Goal: Information Seeking & Learning: Find specific fact

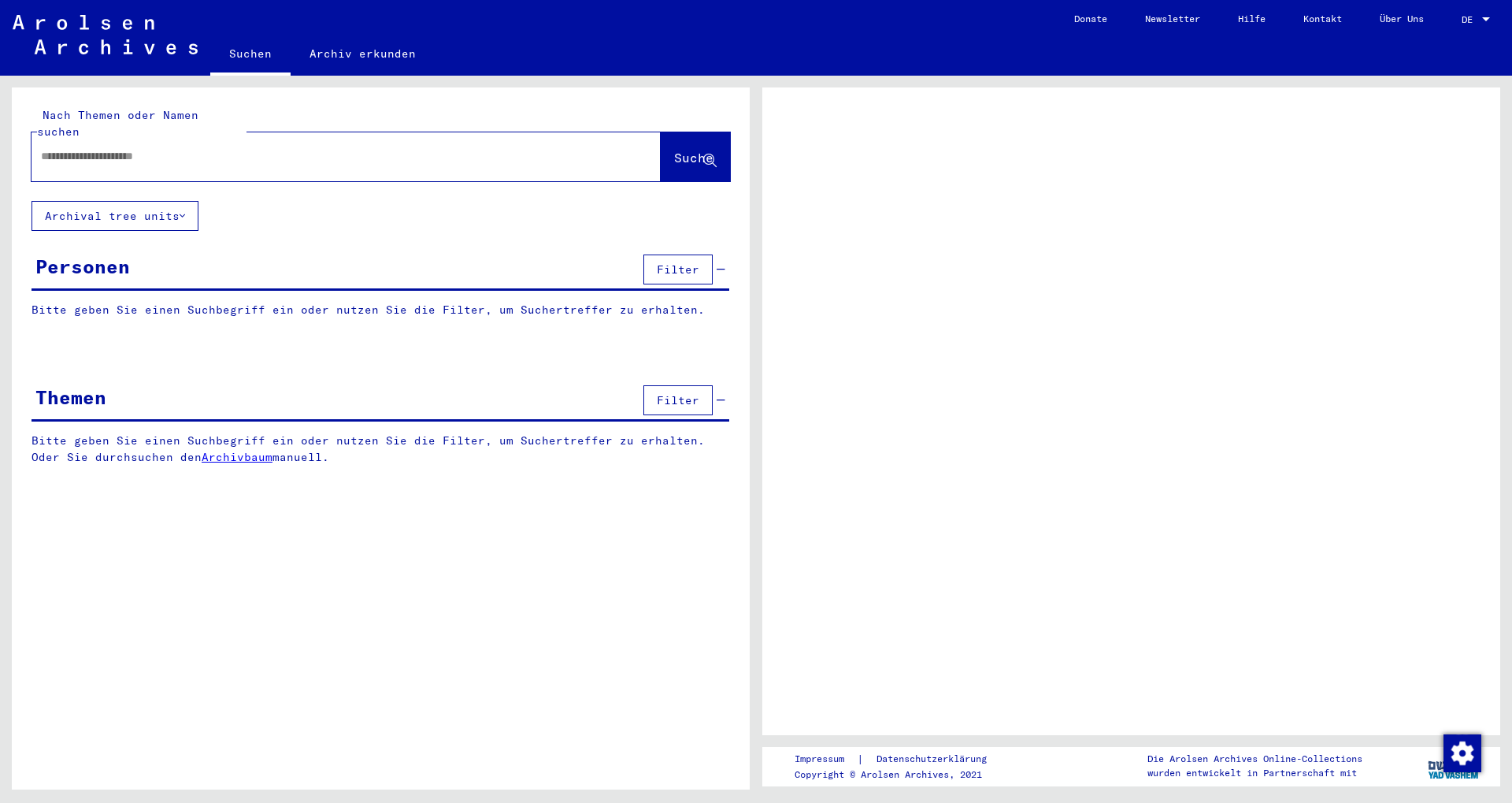
click at [164, 148] on input "text" at bounding box center [332, 156] width 582 height 17
type input "*"
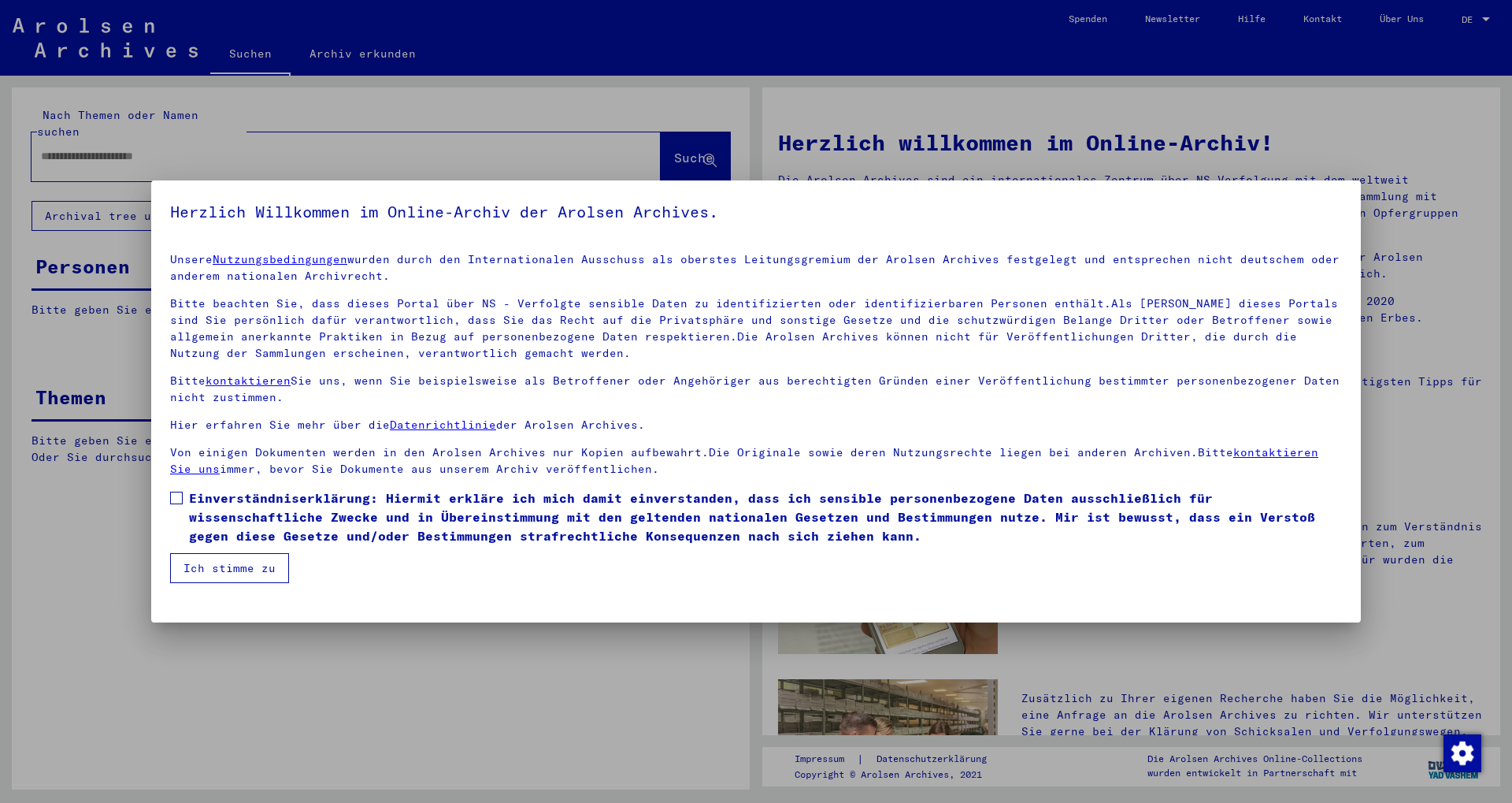
click at [178, 504] on span at bounding box center [176, 497] width 12 height 12
click at [249, 576] on button "Ich stimme zu" at bounding box center [229, 567] width 119 height 30
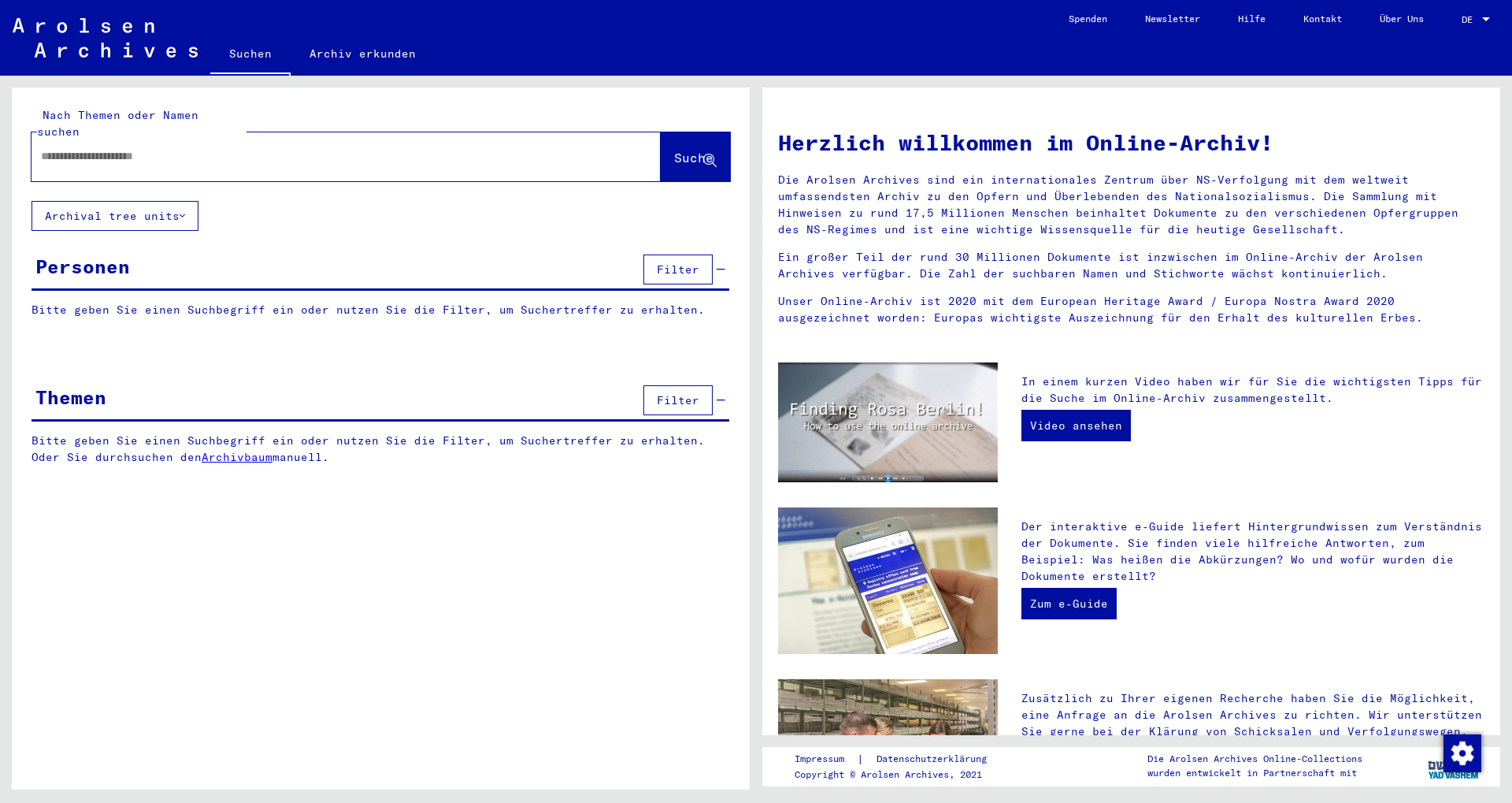
click at [99, 148] on input "text" at bounding box center [327, 156] width 572 height 17
type input "********"
click at [665, 151] on button "Suche" at bounding box center [695, 157] width 69 height 49
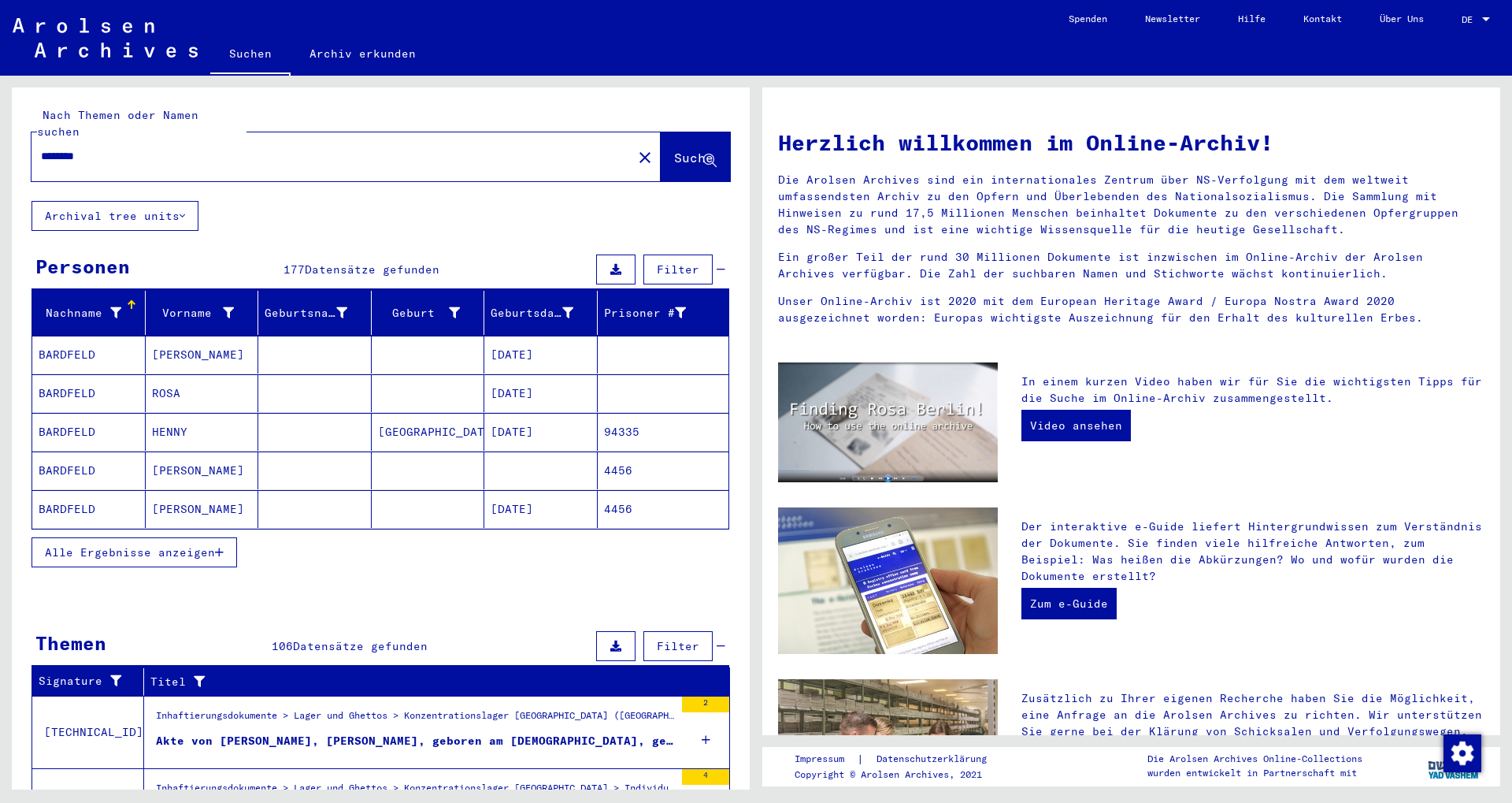
click at [178, 545] on span "Alle Ergebnisse anzeigen" at bounding box center [130, 552] width 170 height 14
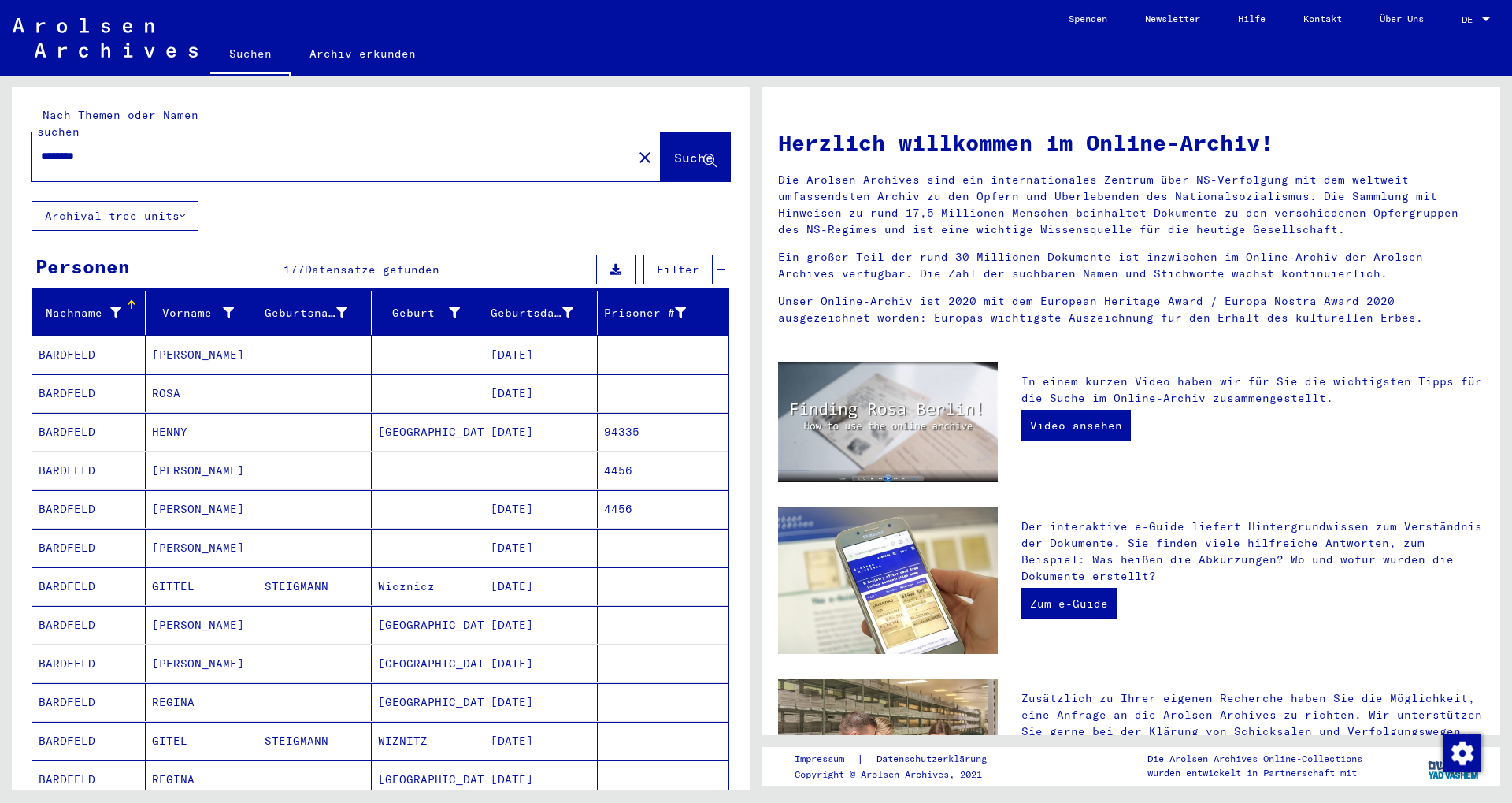
click at [193, 528] on mat-cell "[PERSON_NAME]" at bounding box center [202, 547] width 113 height 37
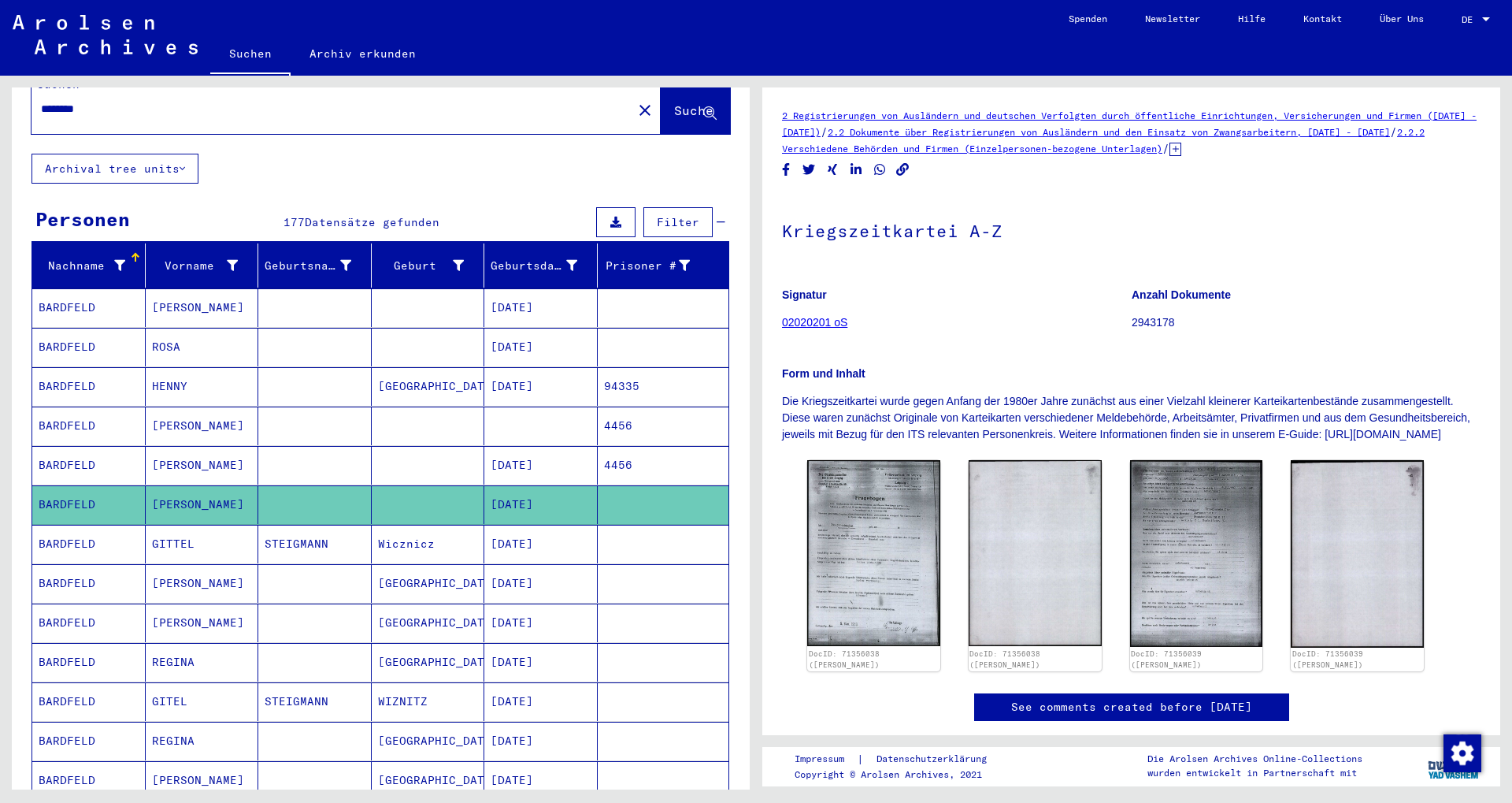
scroll to position [85, 0]
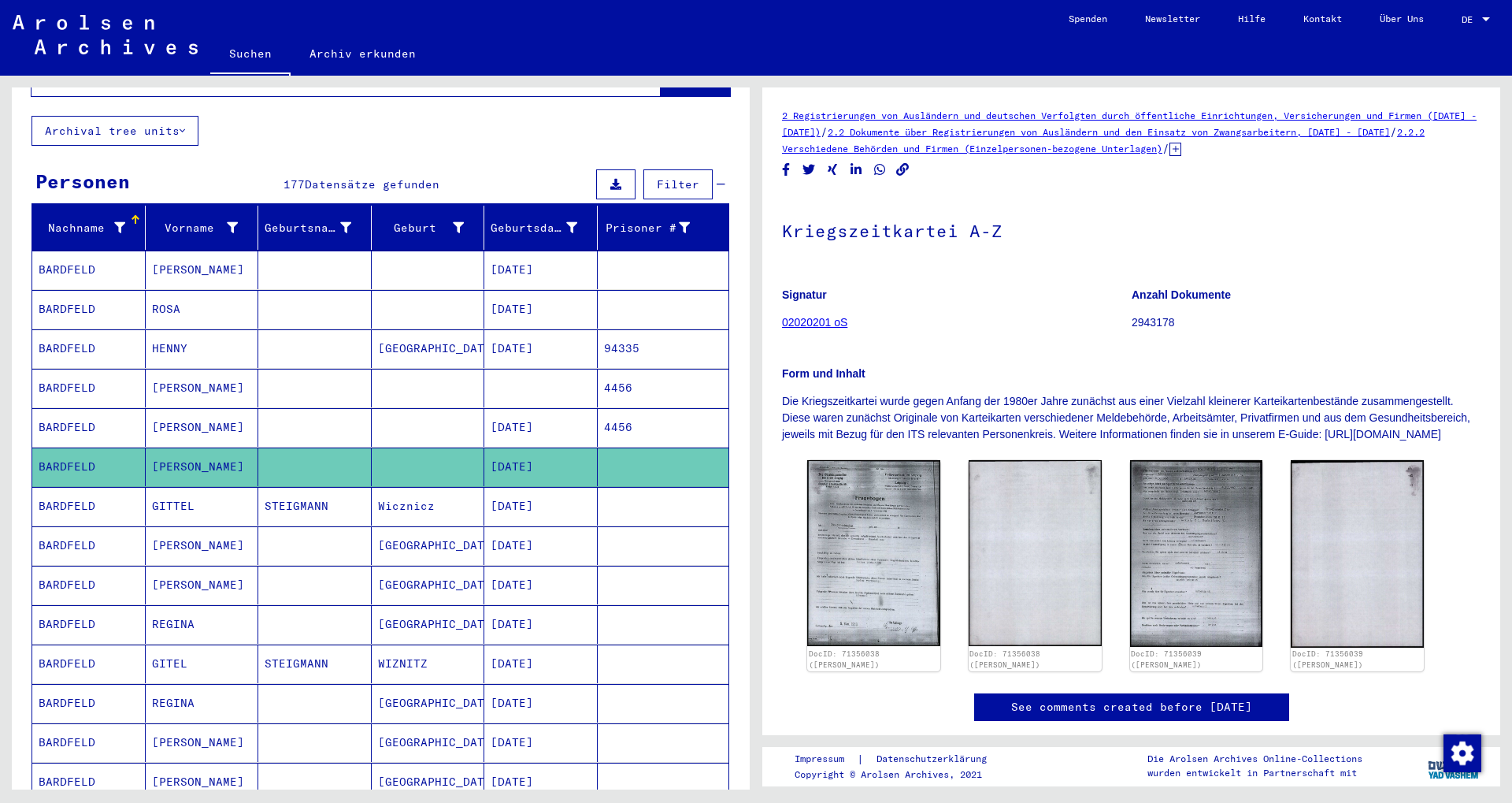
click at [191, 530] on mat-cell "[PERSON_NAME]" at bounding box center [202, 545] width 113 height 38
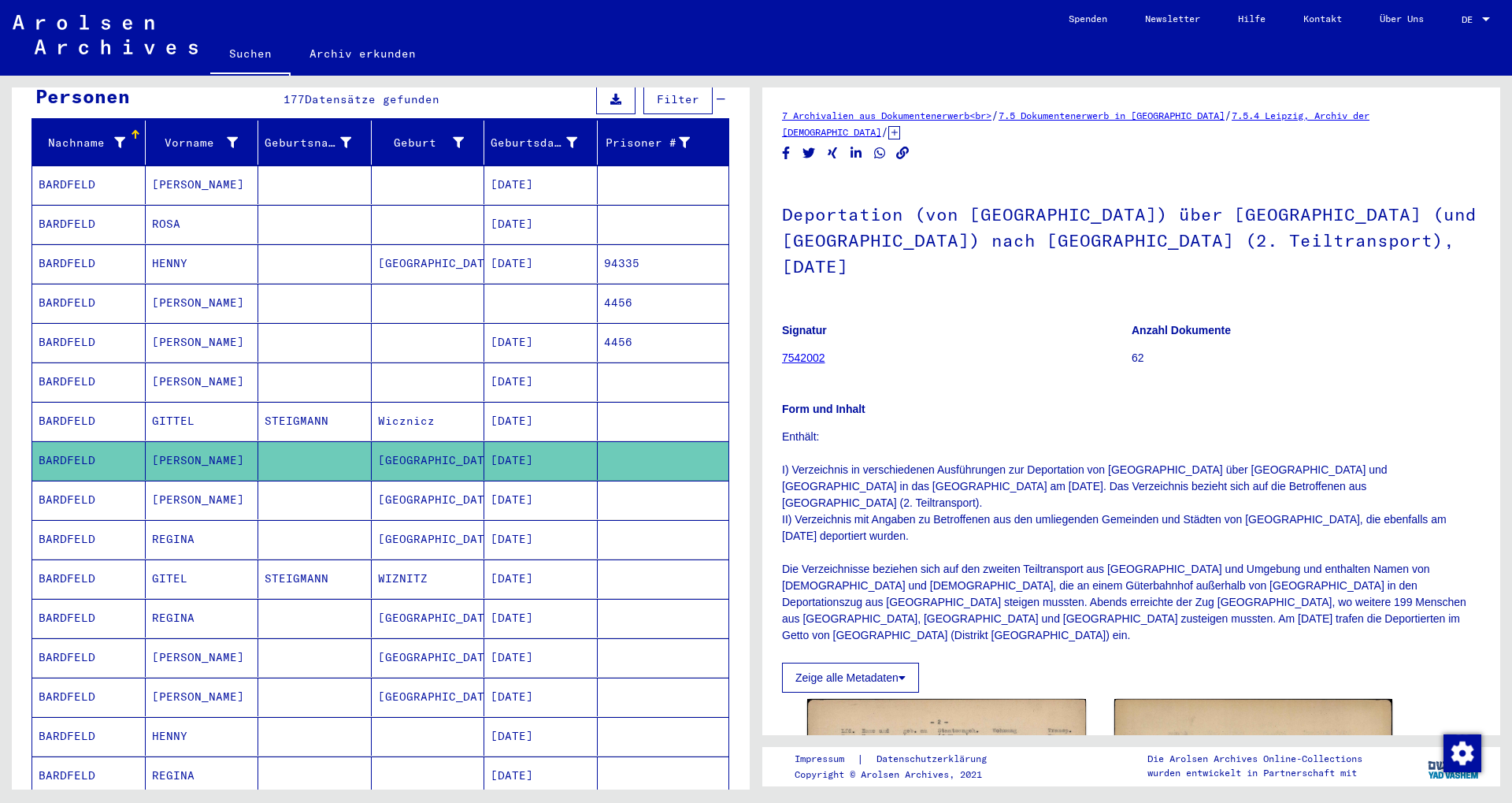
scroll to position [170, 0]
click at [217, 678] on mat-cell "[PERSON_NAME]" at bounding box center [202, 696] width 113 height 38
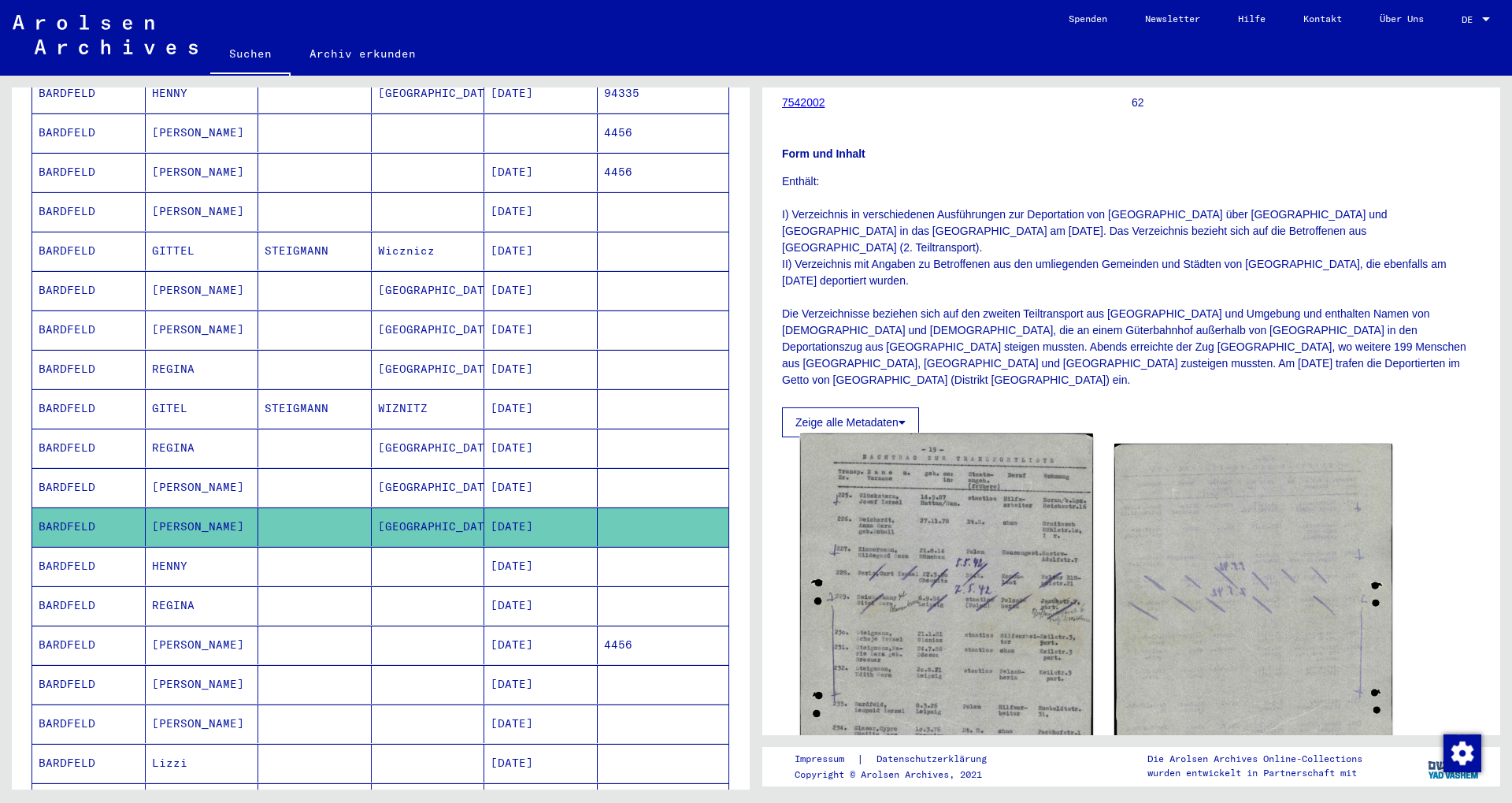
scroll to position [170, 0]
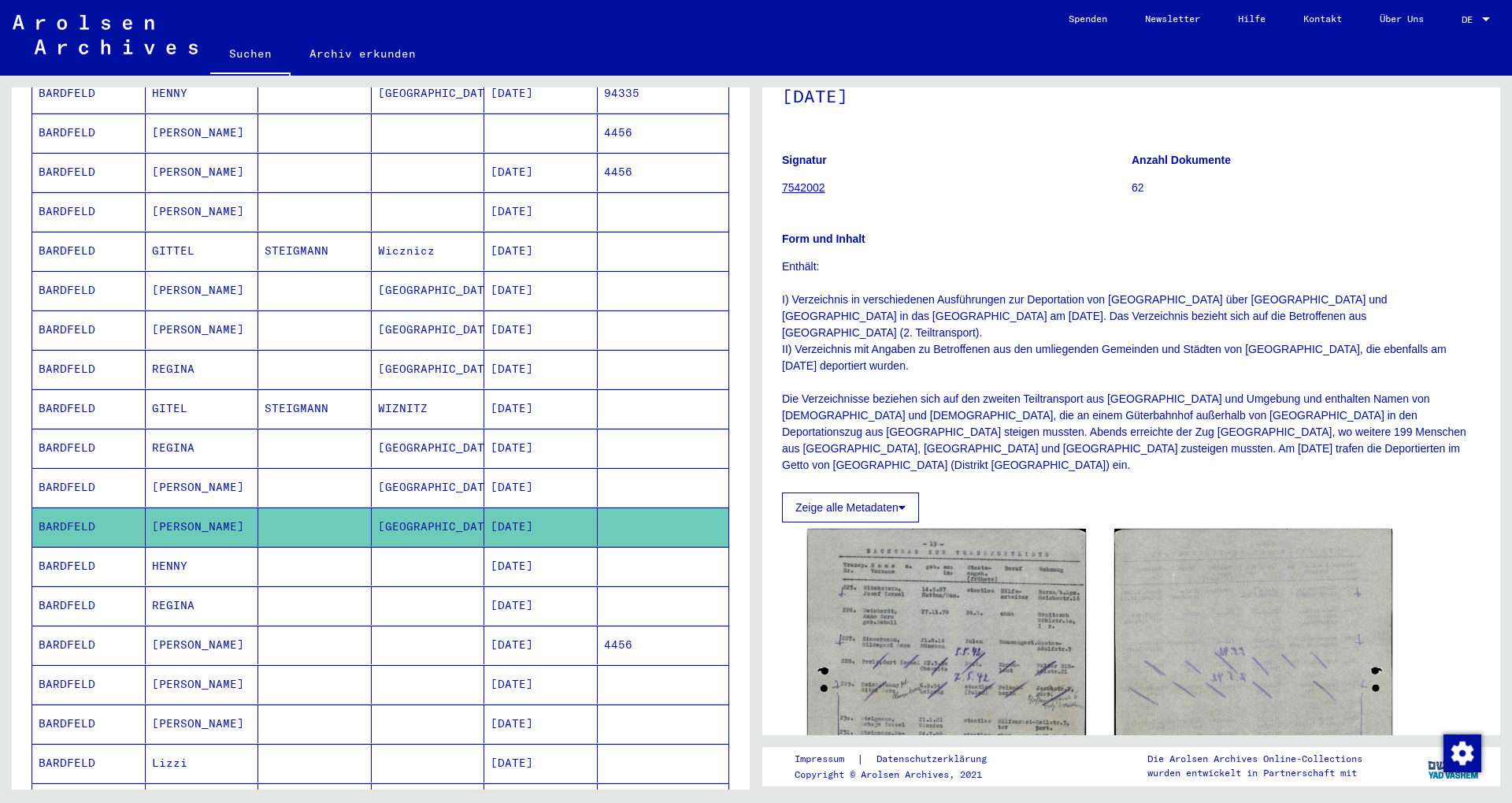
click at [419, 274] on mat-cell "[GEOGRAPHIC_DATA]" at bounding box center [428, 290] width 113 height 38
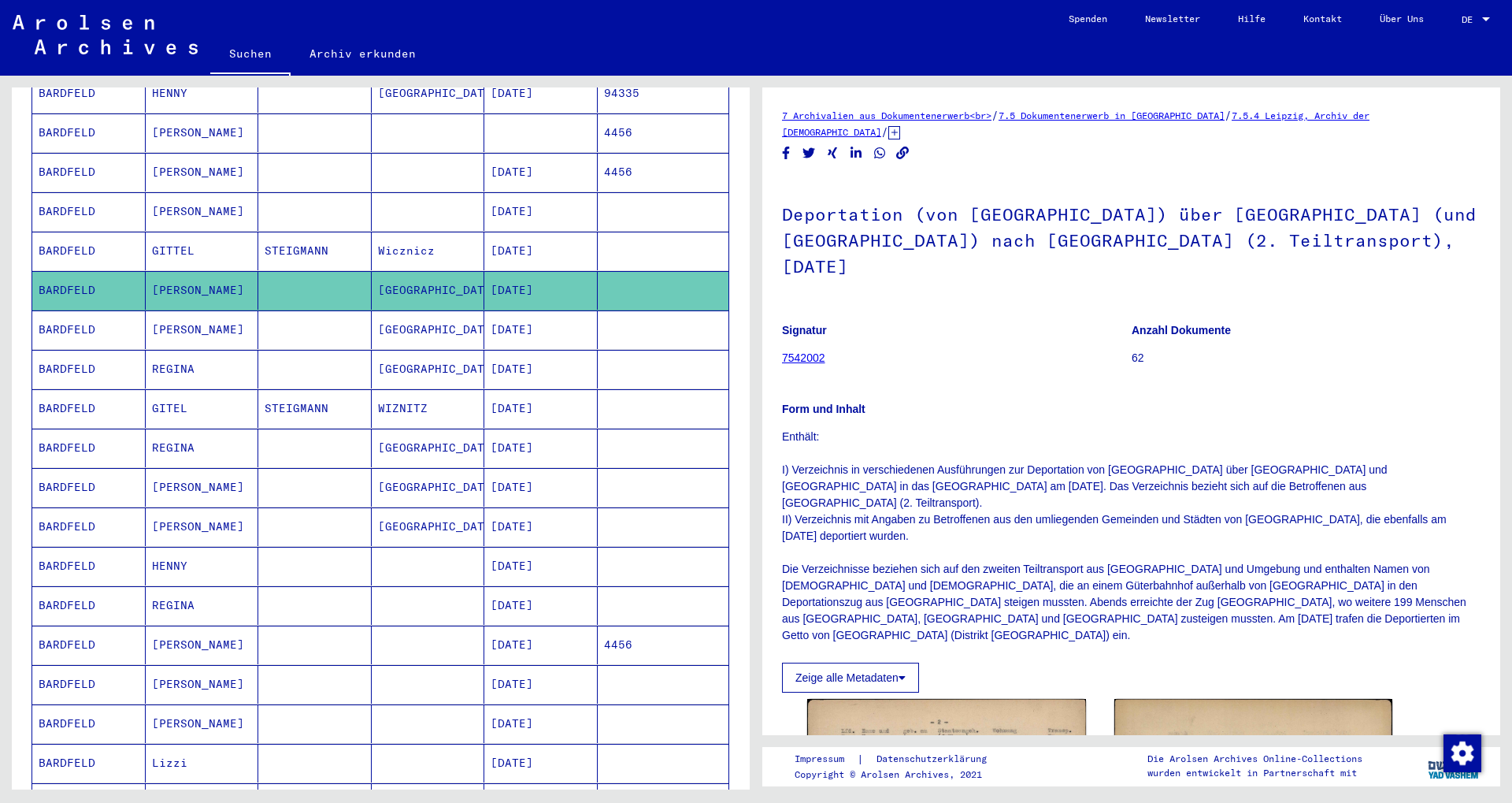
scroll to position [170, 0]
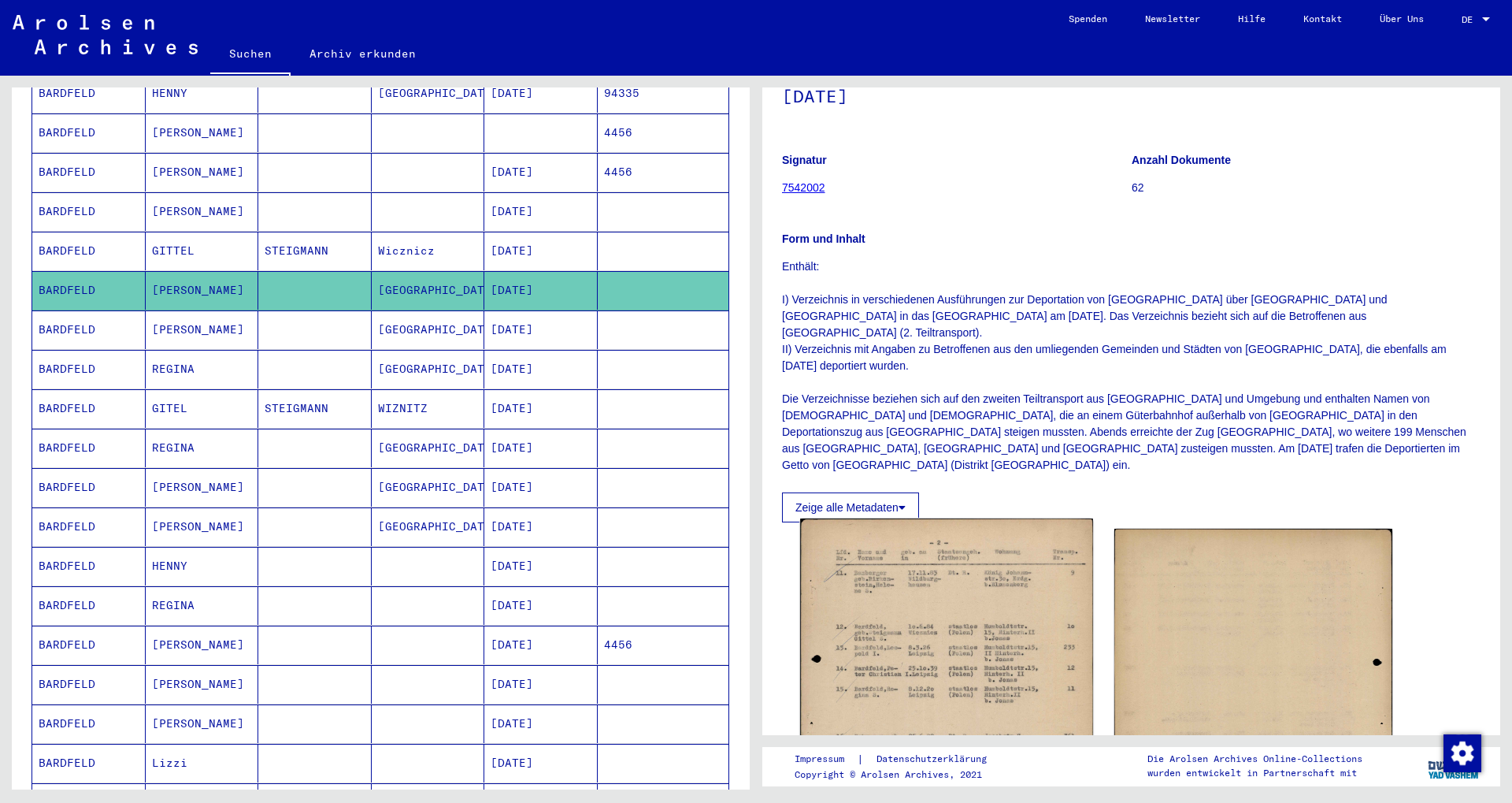
click at [1018, 588] on img at bounding box center [946, 724] width 292 height 413
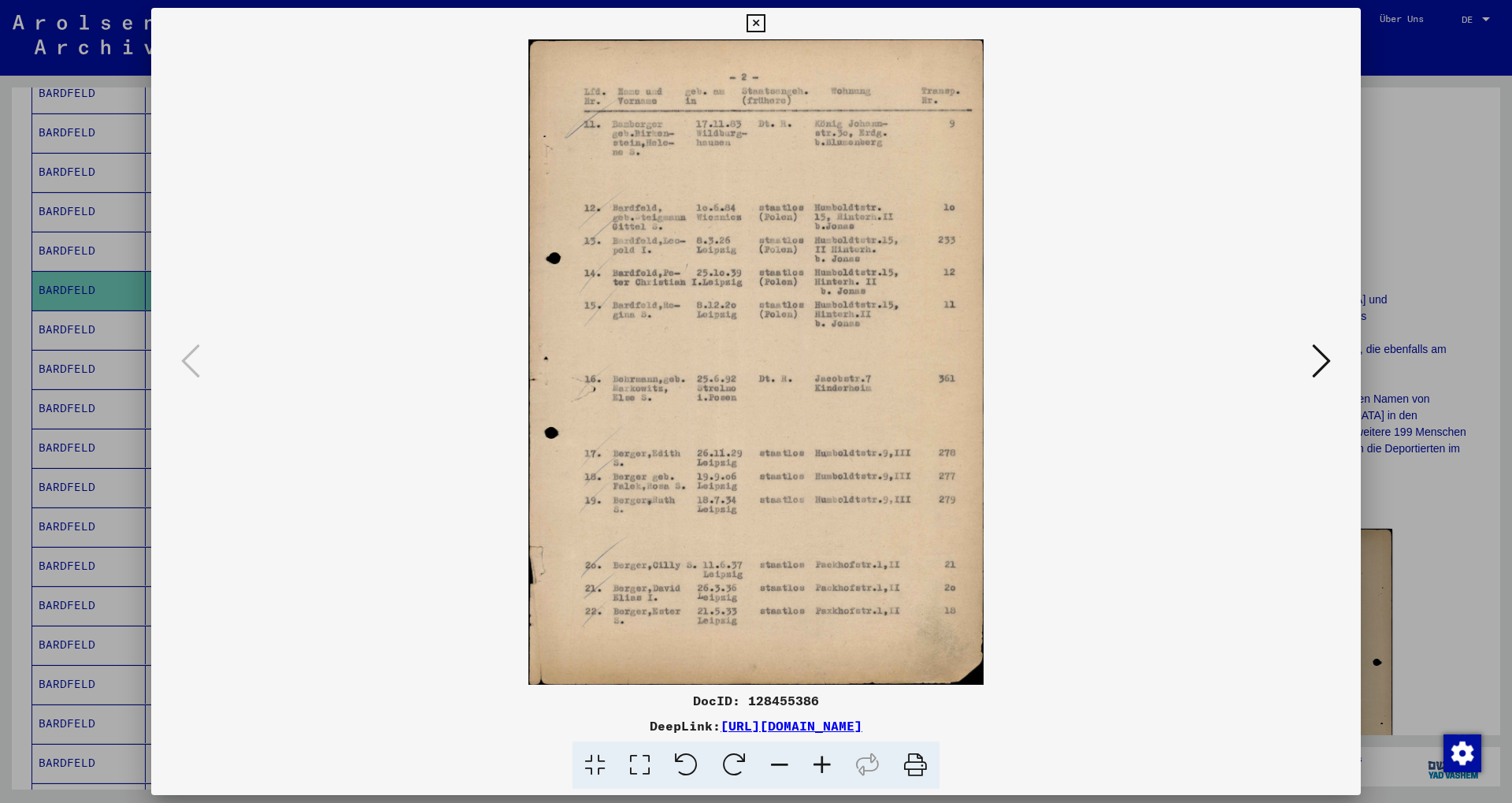
click at [764, 18] on icon at bounding box center [755, 23] width 18 height 19
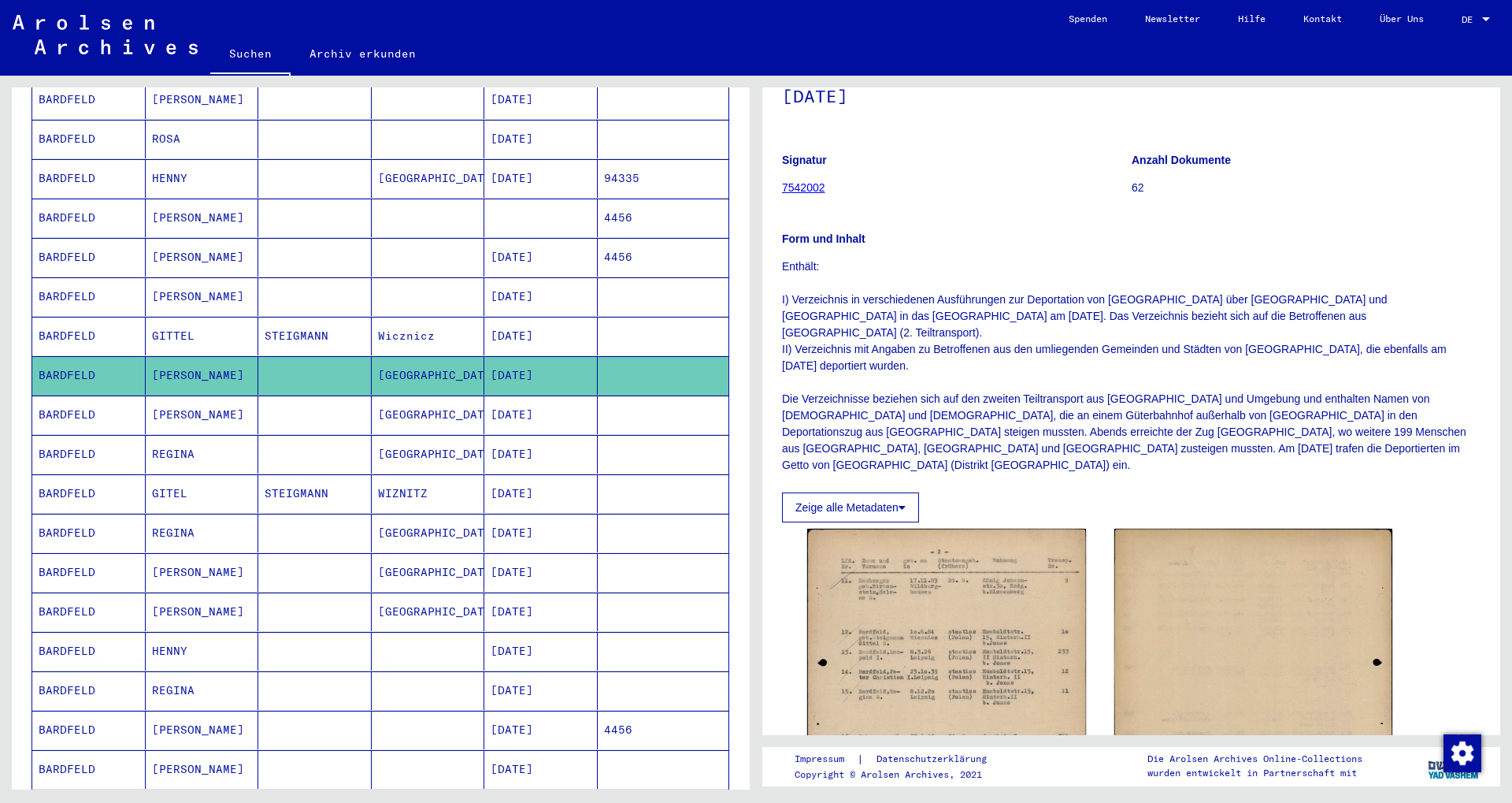
scroll to position [340, 0]
